Goal: Task Accomplishment & Management: Manage account settings

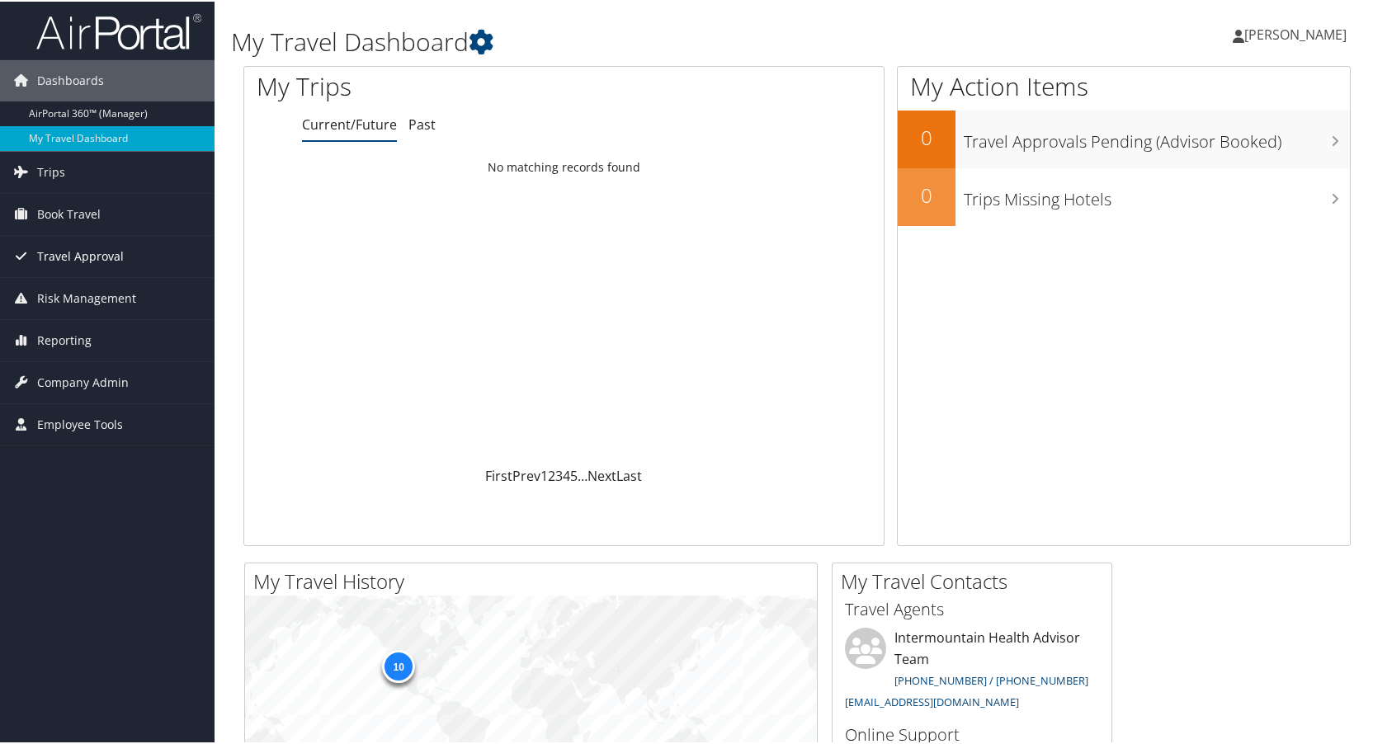
click at [64, 253] on span "Travel Approval" at bounding box center [80, 254] width 87 height 41
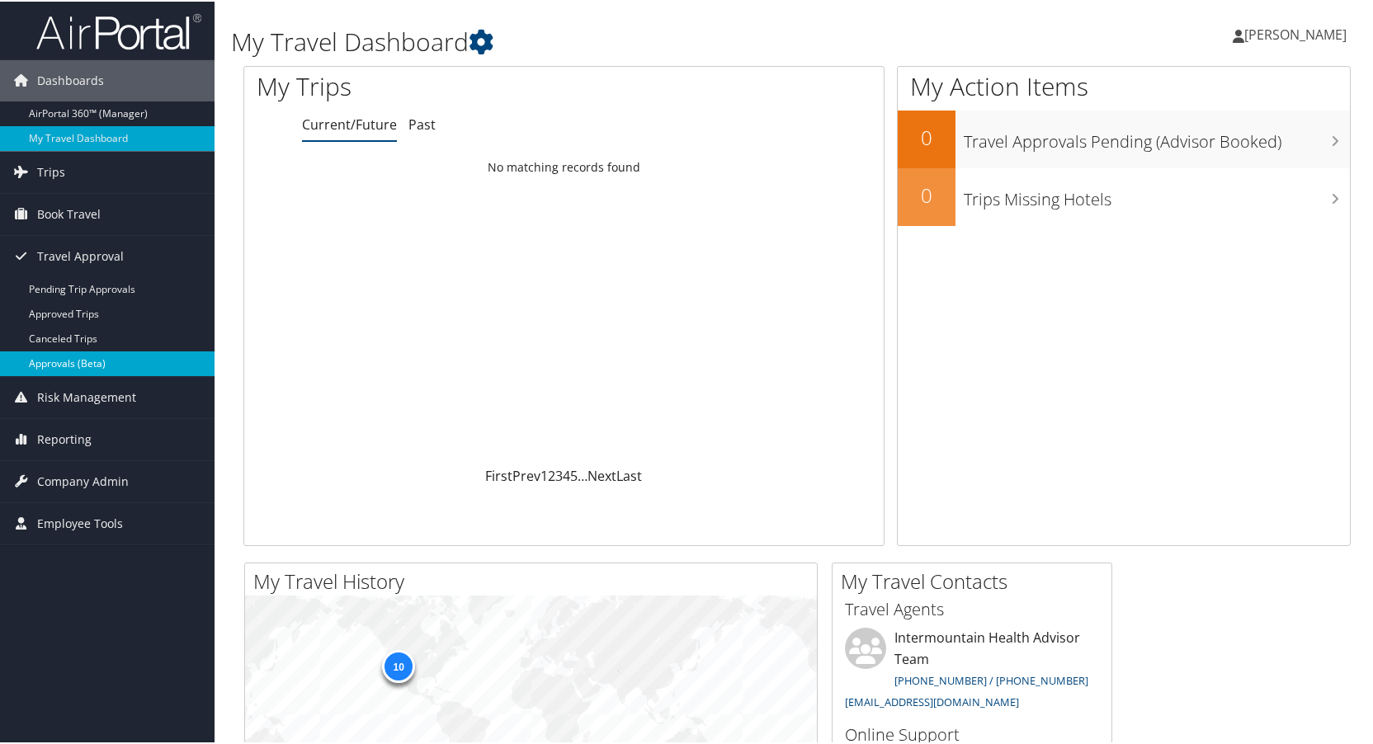
click at [55, 361] on link "Approvals (Beta)" at bounding box center [107, 362] width 215 height 25
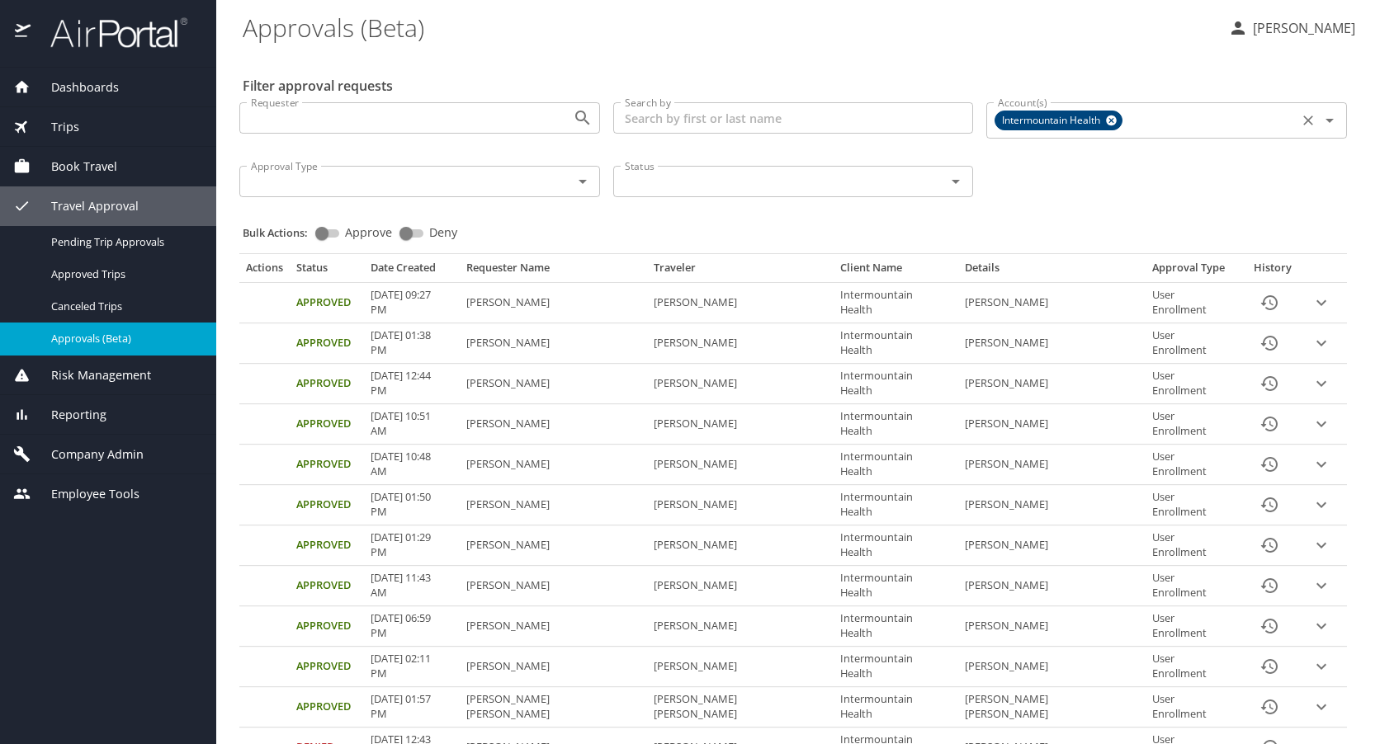
click at [1320, 121] on icon "Open" at bounding box center [1330, 121] width 20 height 20
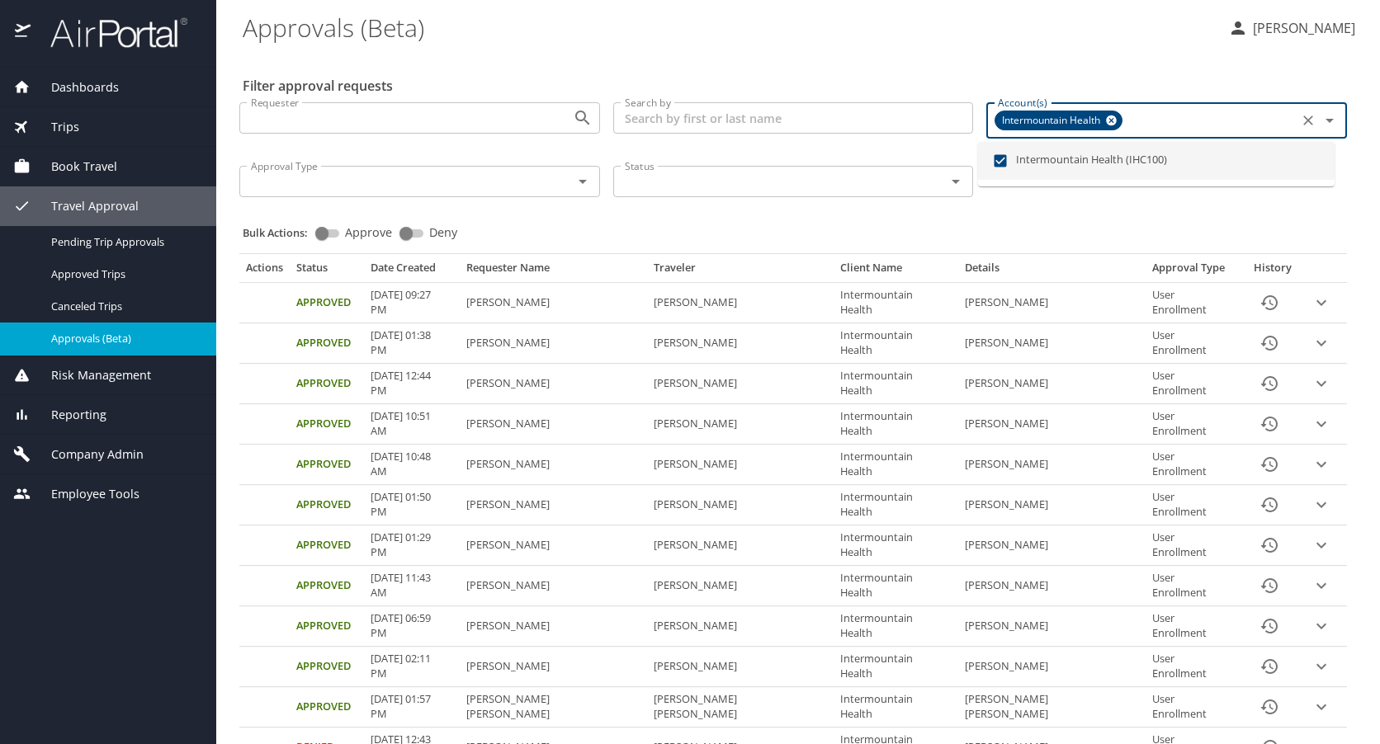
click at [1320, 121] on icon "Close" at bounding box center [1330, 121] width 20 height 20
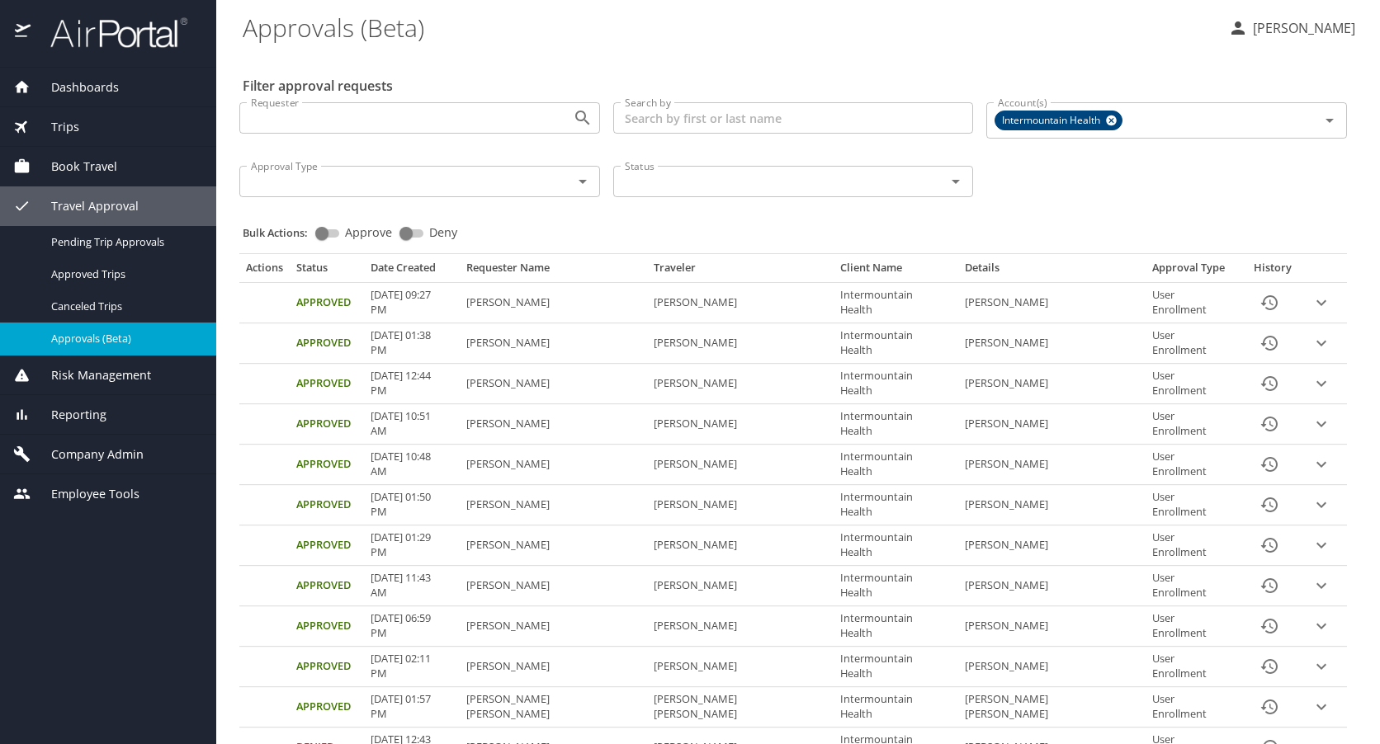
click at [102, 460] on span "Company Admin" at bounding box center [87, 455] width 113 height 18
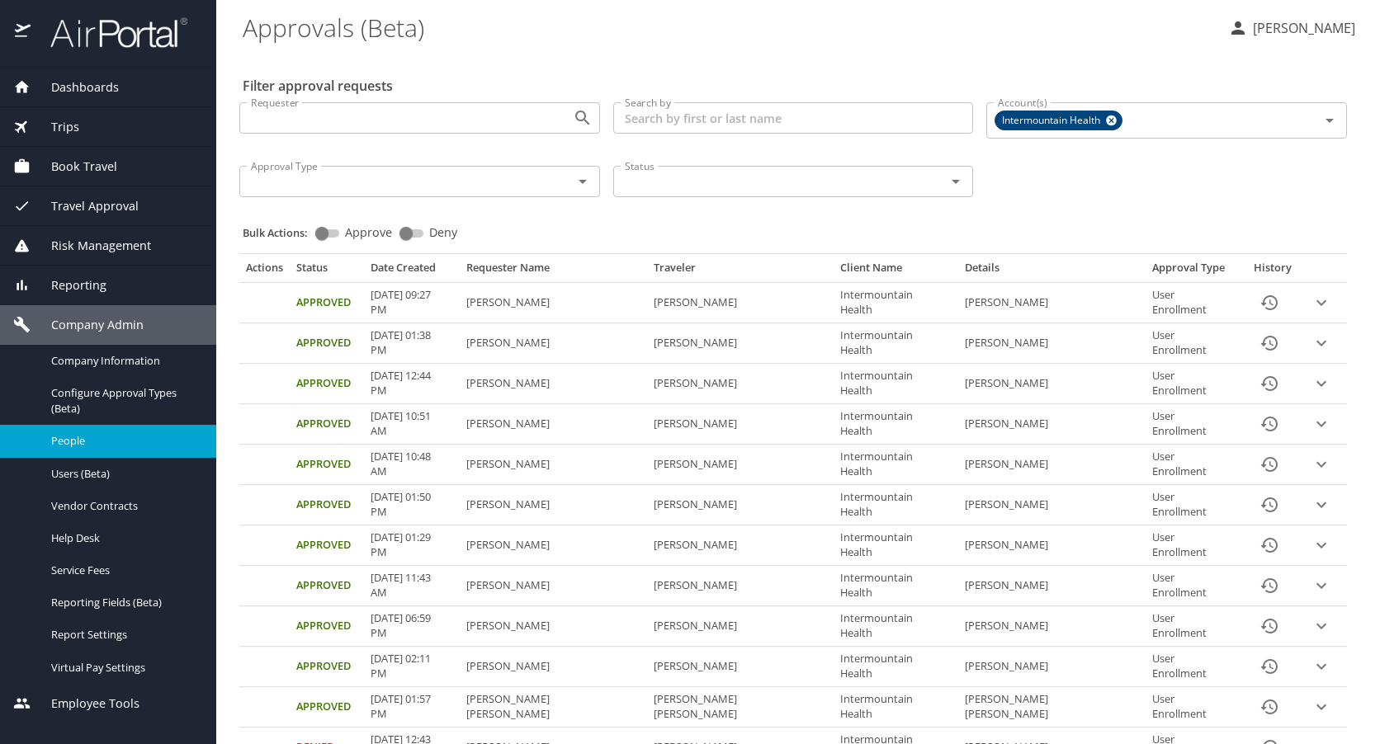
click at [69, 436] on span "People" at bounding box center [123, 441] width 145 height 16
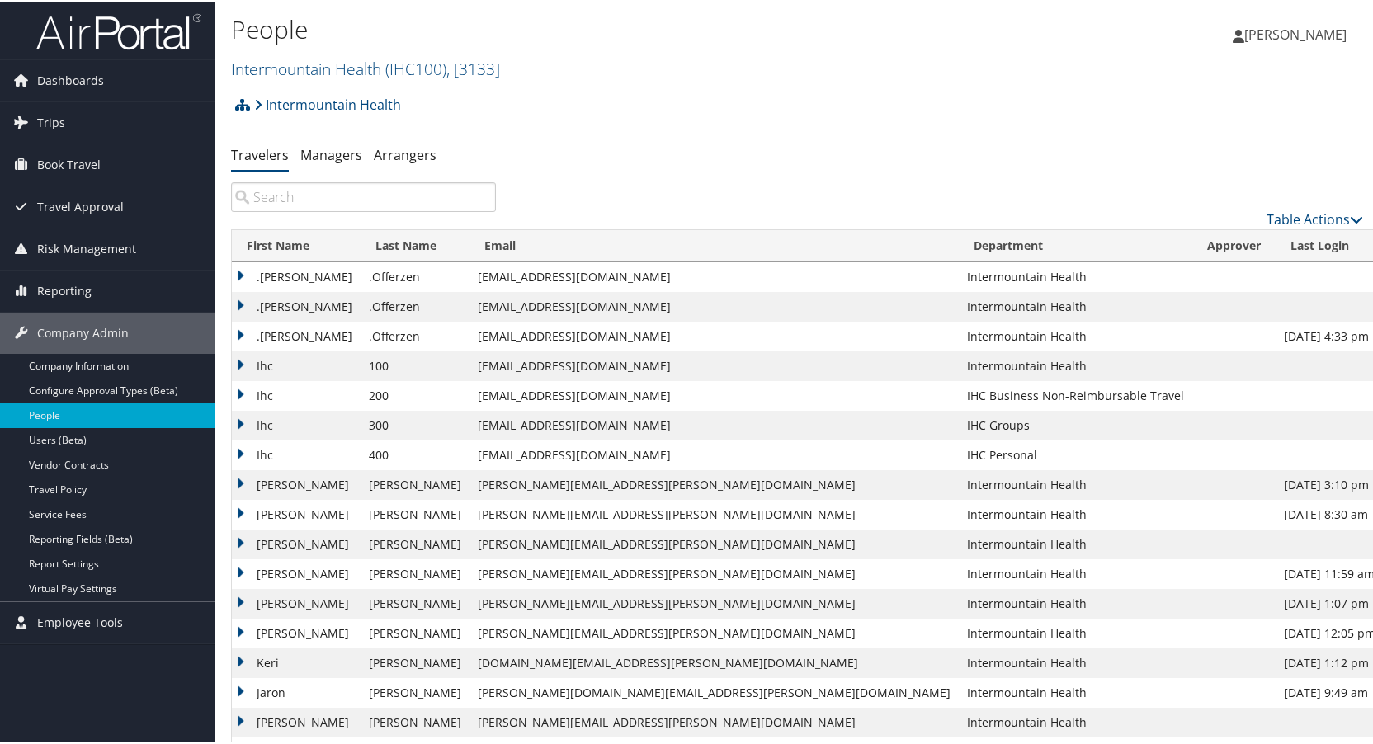
click at [347, 191] on input "search" at bounding box center [363, 196] width 265 height 30
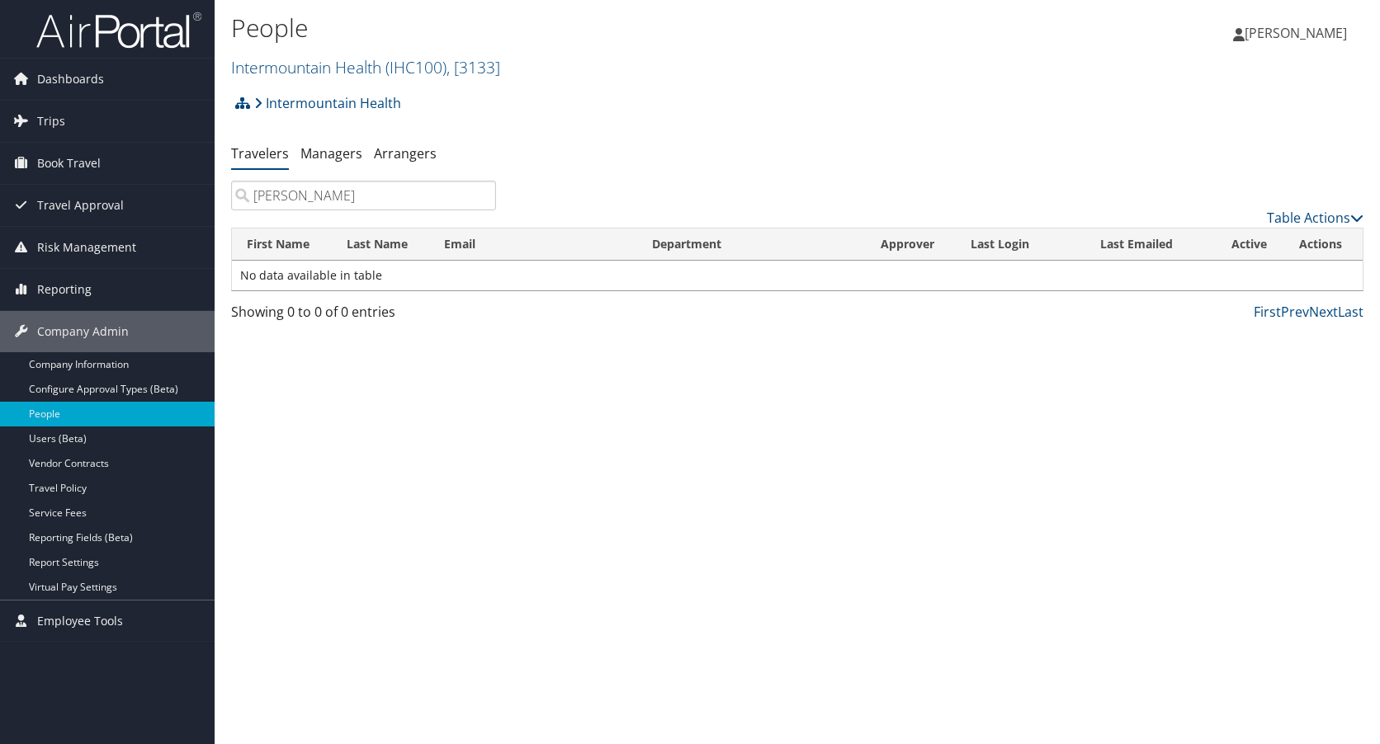
type input "joette"
click at [319, 102] on link "Intermountain Health" at bounding box center [327, 103] width 147 height 33
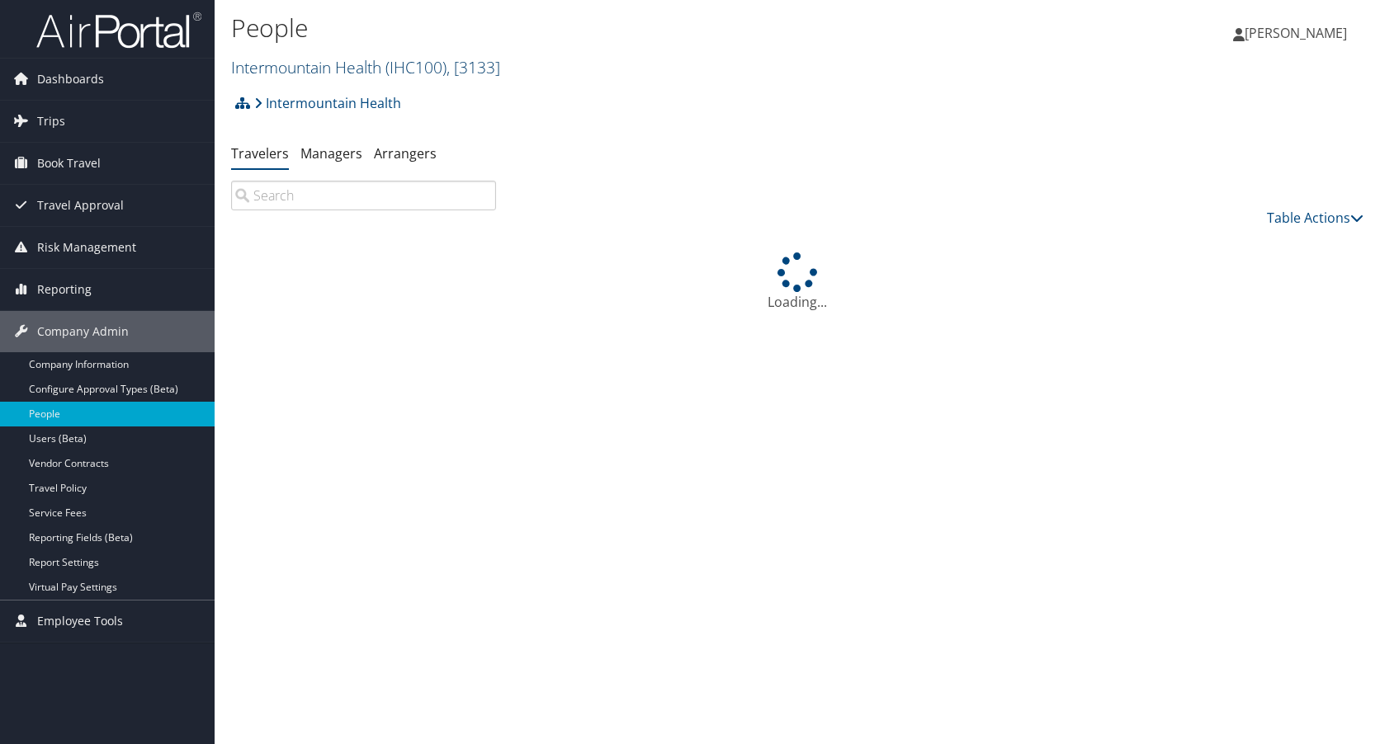
click at [352, 62] on link "Intermountain Health ( IHC100 ) , [ 3133 ]" at bounding box center [365, 67] width 269 height 22
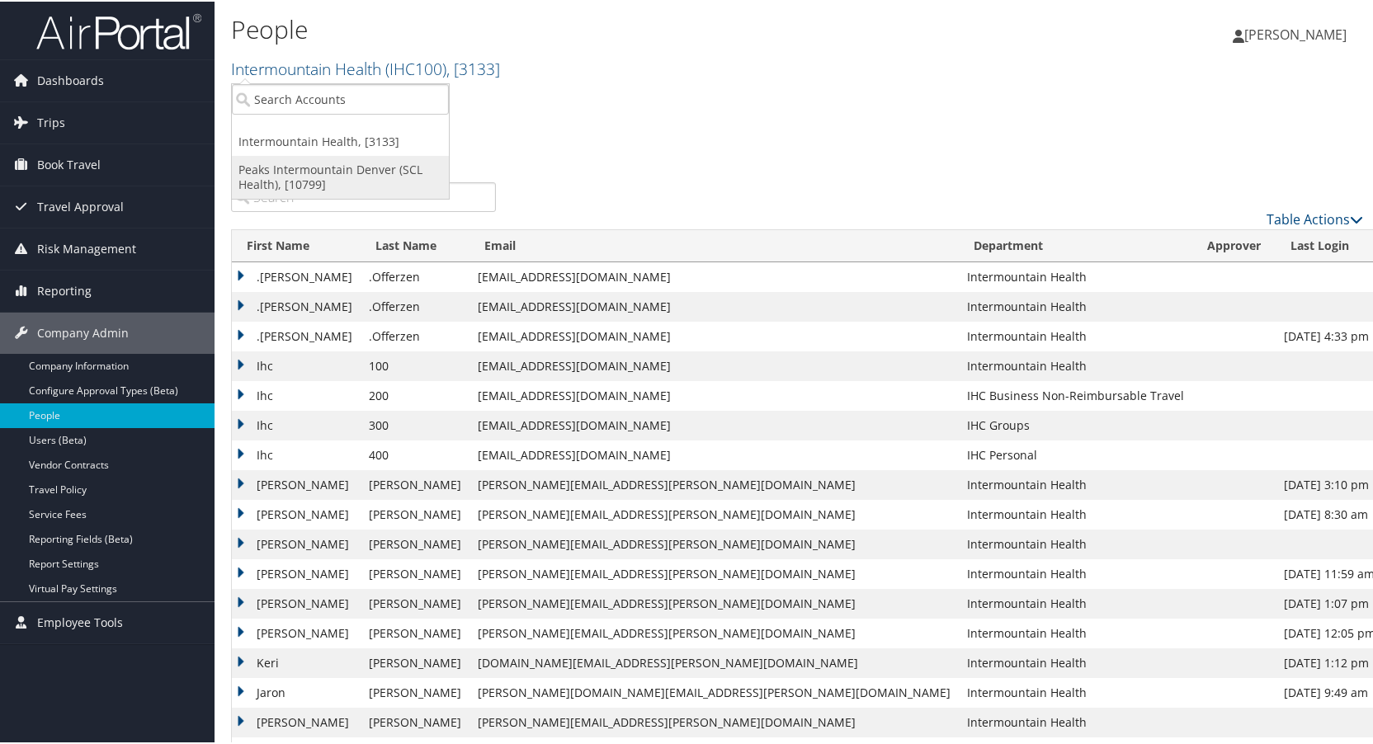
click at [314, 168] on link "Peaks Intermountain Denver (SCL Health), [10799]" at bounding box center [340, 175] width 217 height 43
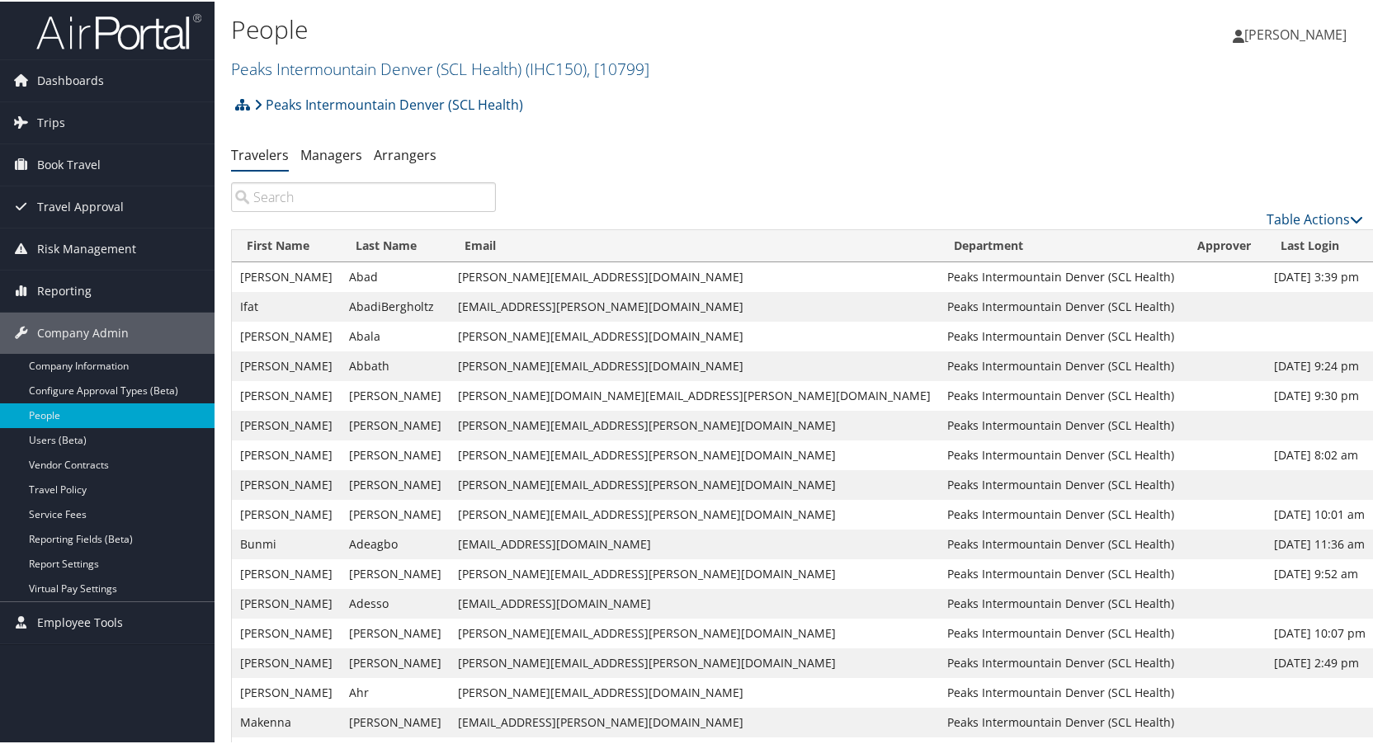
click at [311, 196] on input "search" at bounding box center [363, 196] width 265 height 30
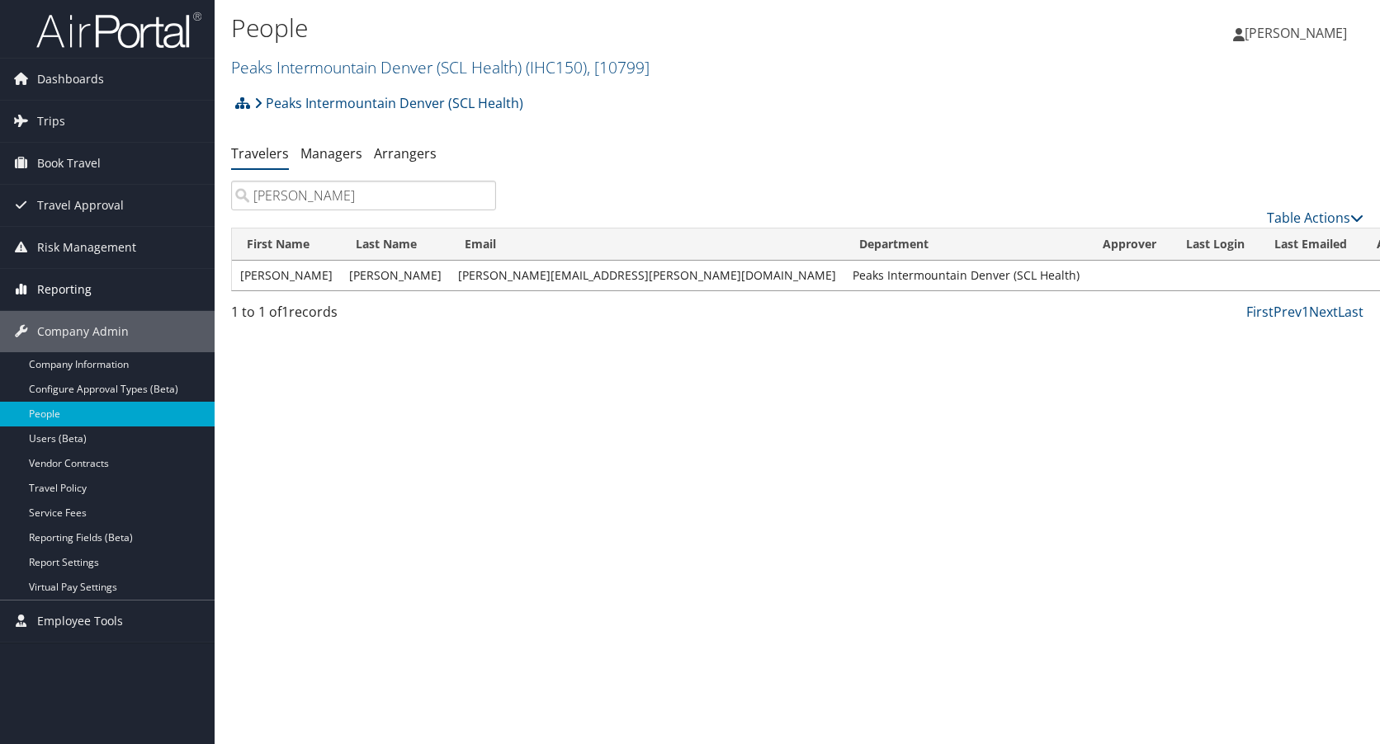
type input "joette"
click at [294, 201] on input "joette" at bounding box center [363, 196] width 265 height 30
click at [479, 192] on input "joette" at bounding box center [363, 196] width 265 height 30
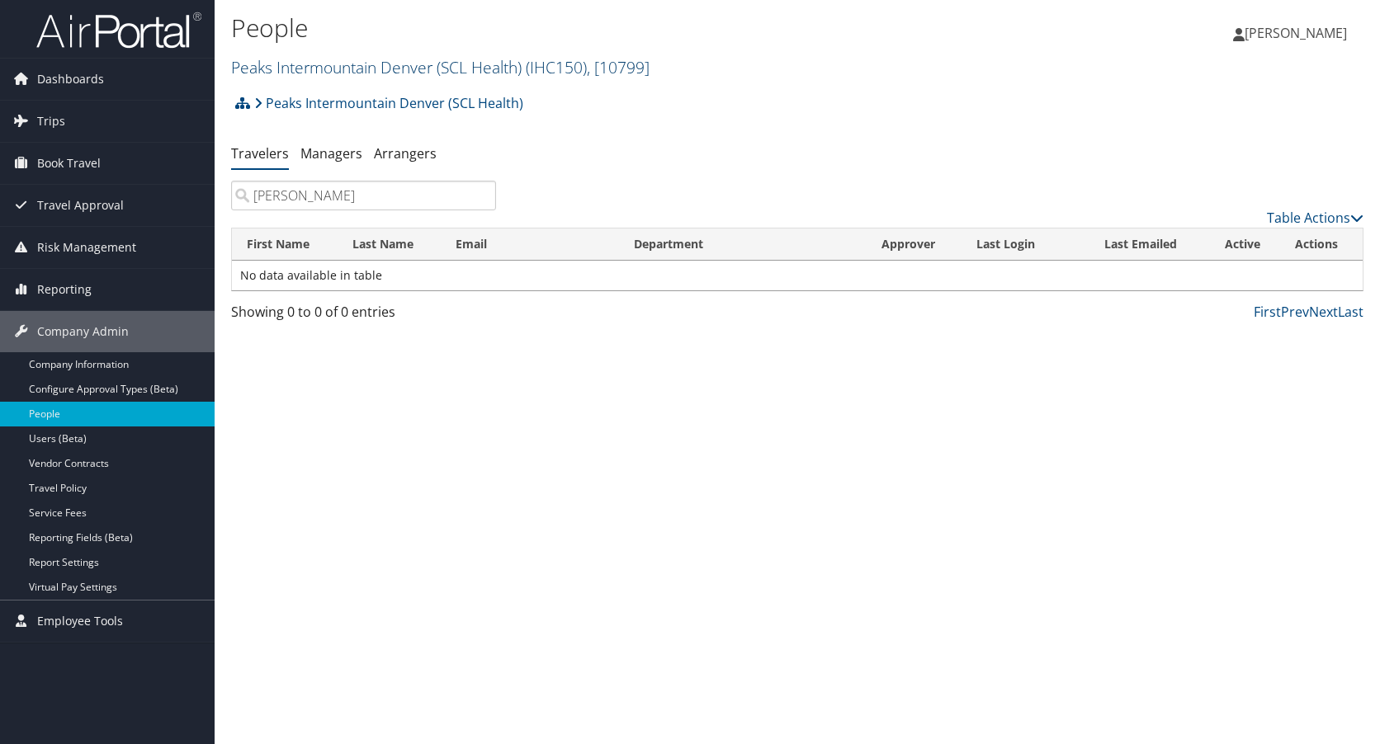
type input "scott johnson"
click at [342, 62] on link "Peaks Intermountain Denver (SCL Health) ( IHC150 ) , [ 10799 ]" at bounding box center [440, 67] width 418 height 22
click at [294, 137] on link "Intermountain Health, [3133]" at bounding box center [340, 140] width 217 height 28
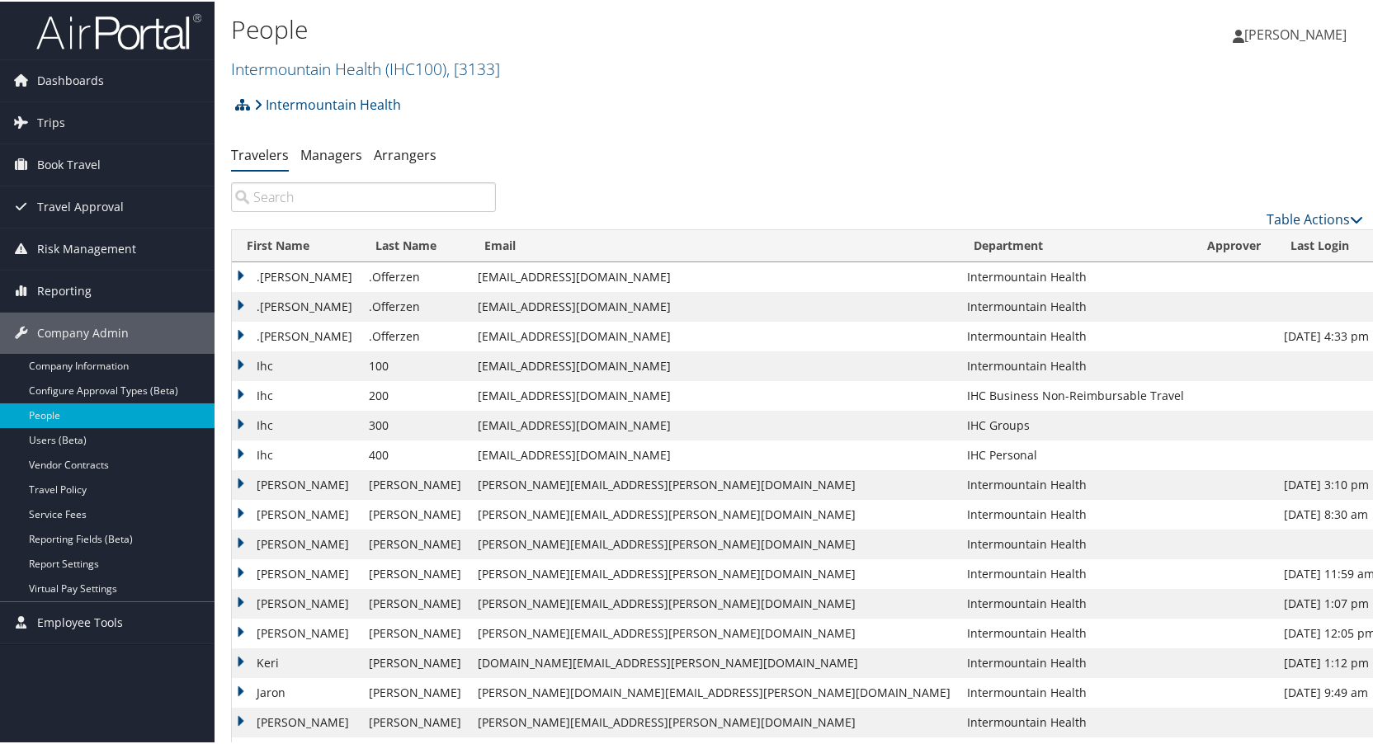
click at [290, 194] on input "search" at bounding box center [363, 196] width 265 height 30
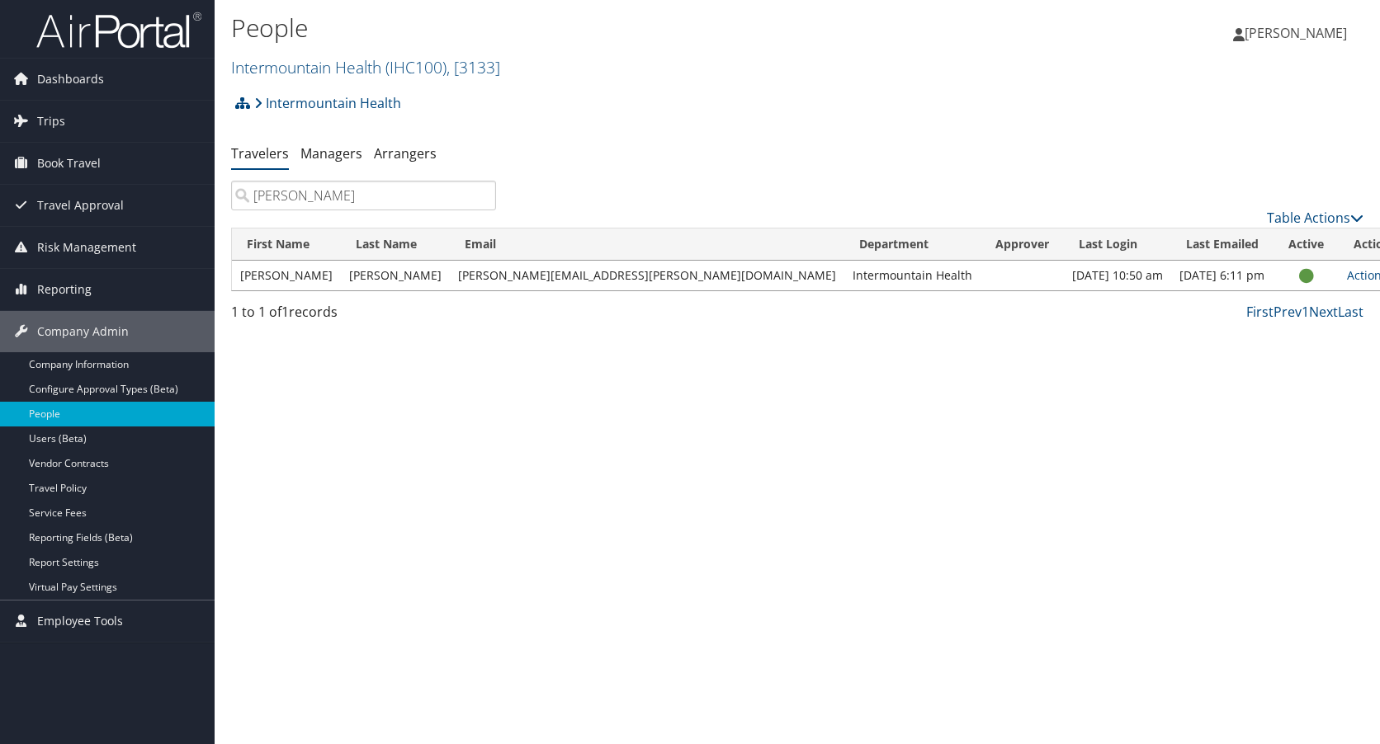
type input "scott johnson"
click at [68, 200] on span "Travel Approval" at bounding box center [80, 205] width 87 height 41
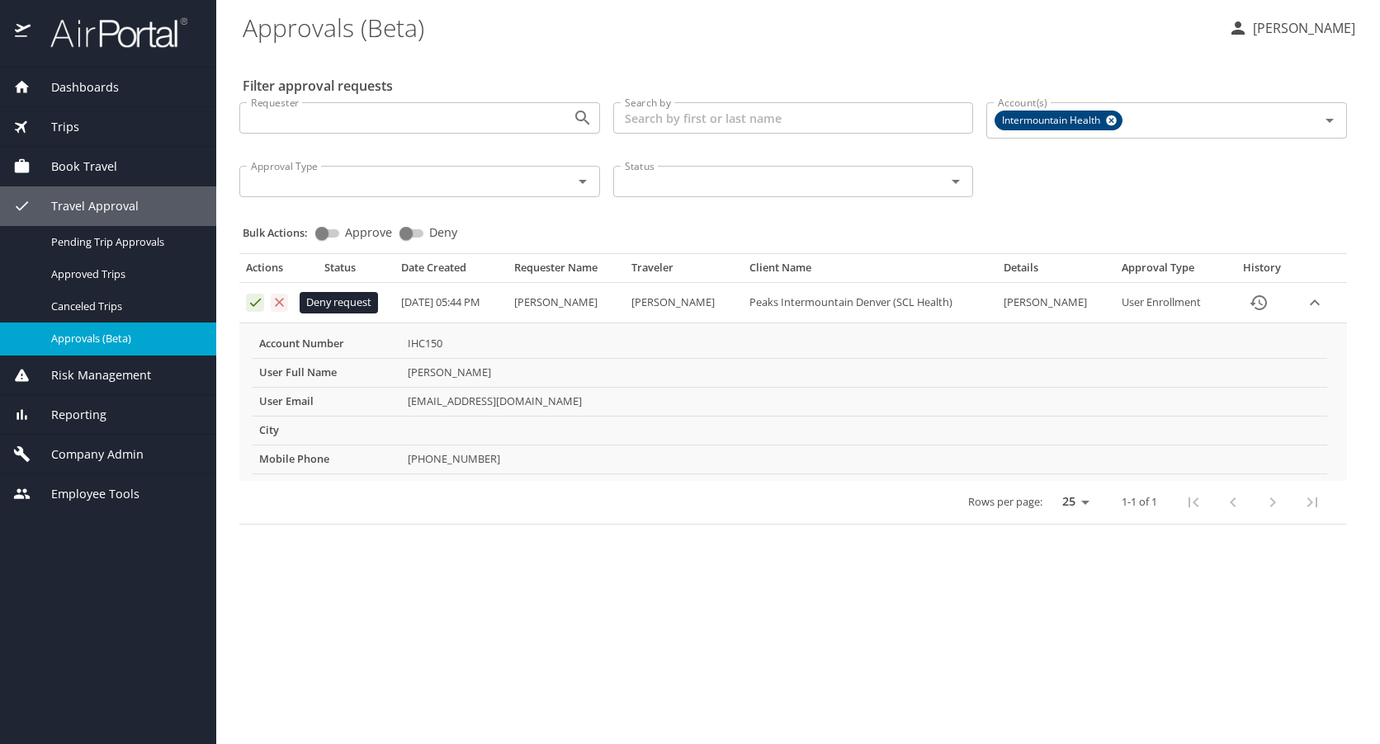
click at [281, 302] on icon "Approval table" at bounding box center [280, 302] width 9 height 9
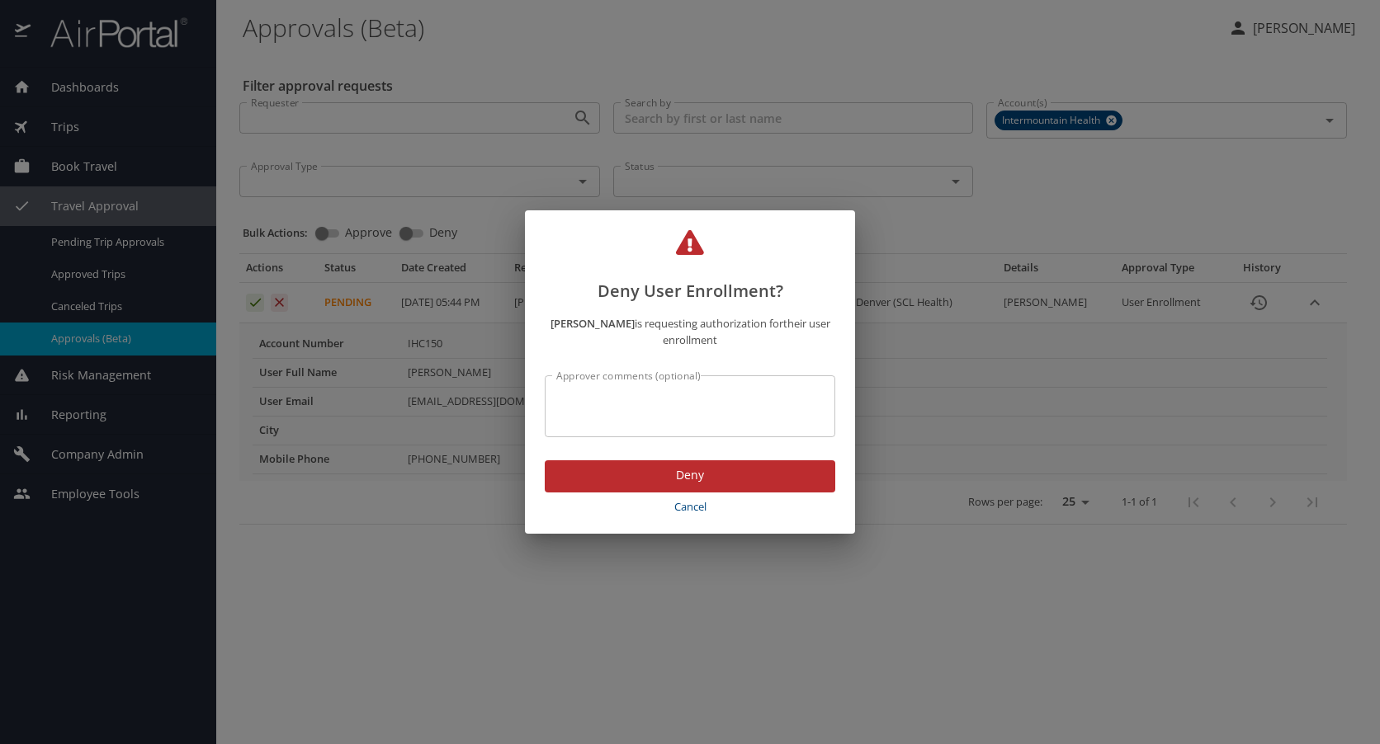
click at [636, 397] on textarea "Approver comments (optional)" at bounding box center [689, 406] width 267 height 31
type textarea "incorrect email address"
click at [688, 475] on span "Deny" at bounding box center [690, 475] width 264 height 21
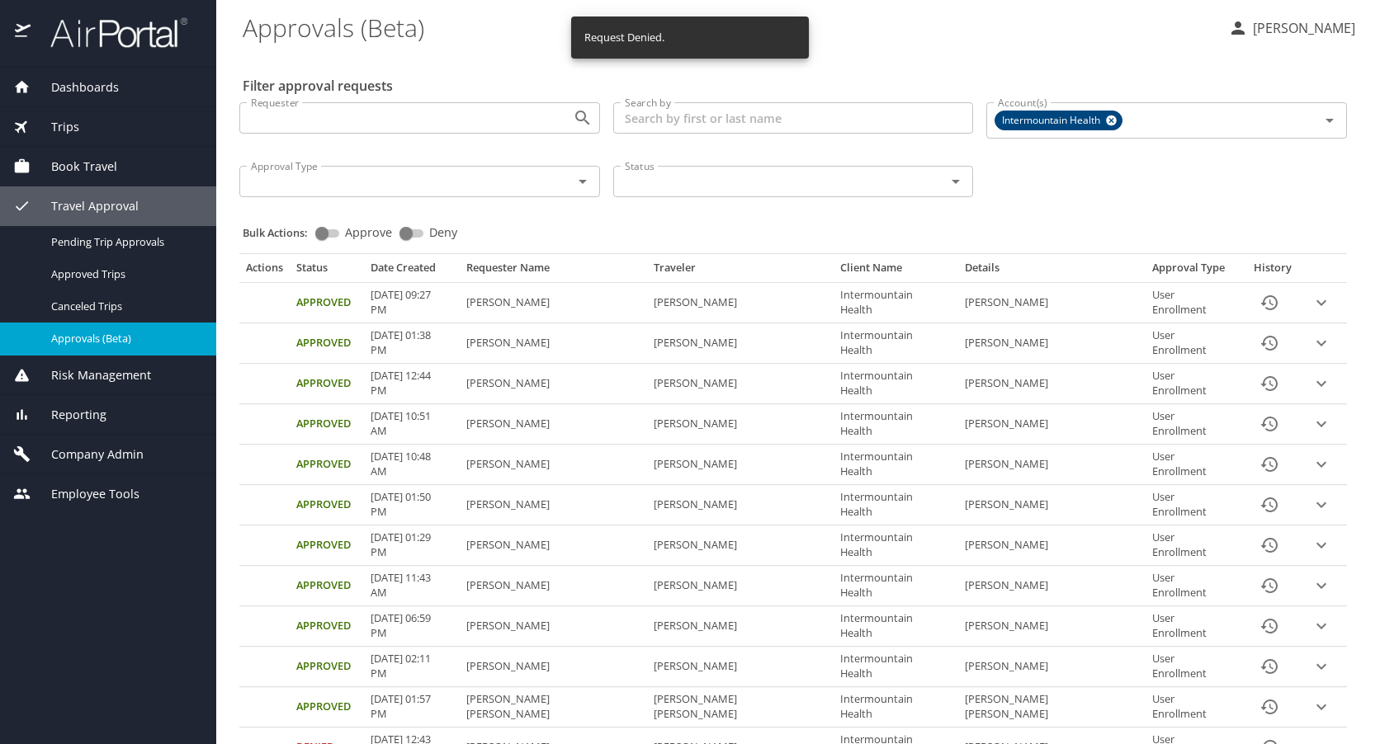
click at [1289, 29] on p "Trudy Schmidt" at bounding box center [1301, 28] width 107 height 20
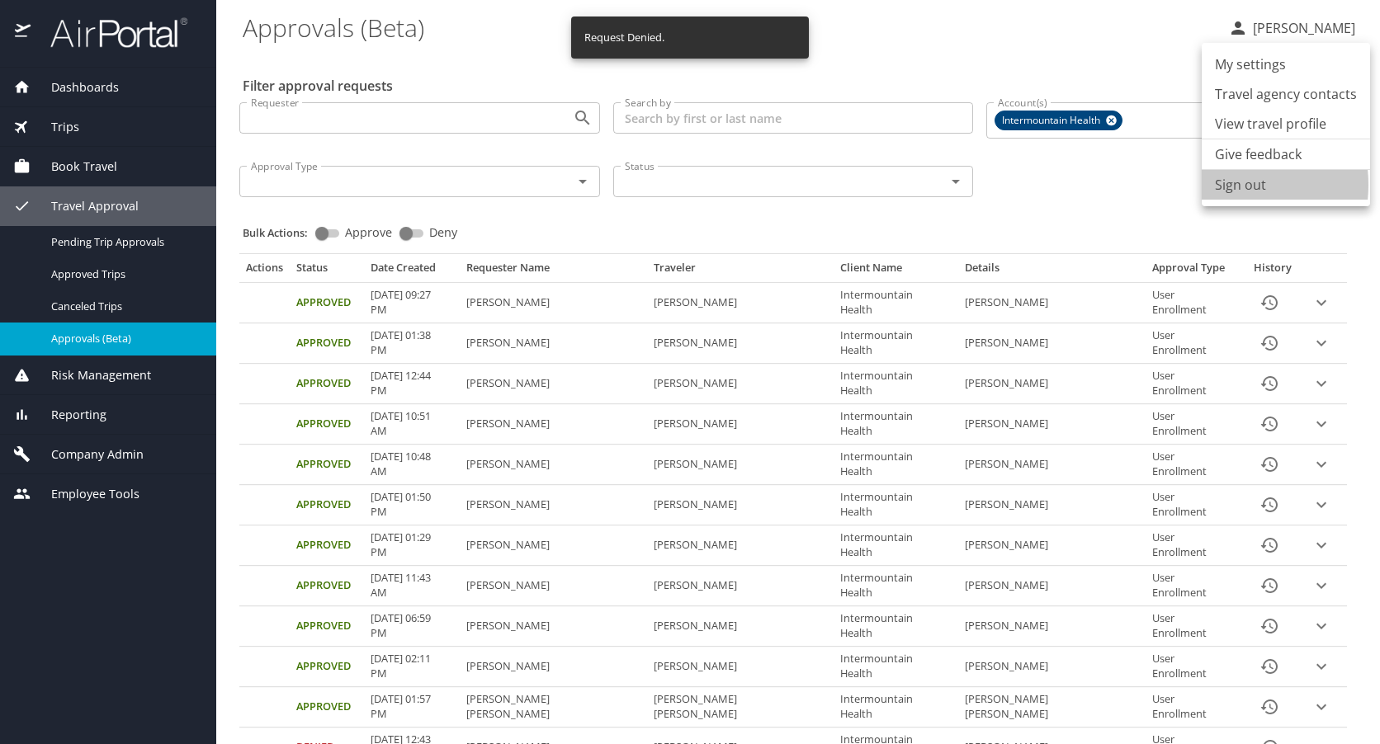
click at [1221, 185] on li "Sign out" at bounding box center [1286, 185] width 168 height 30
